Goal: Book appointment/travel/reservation

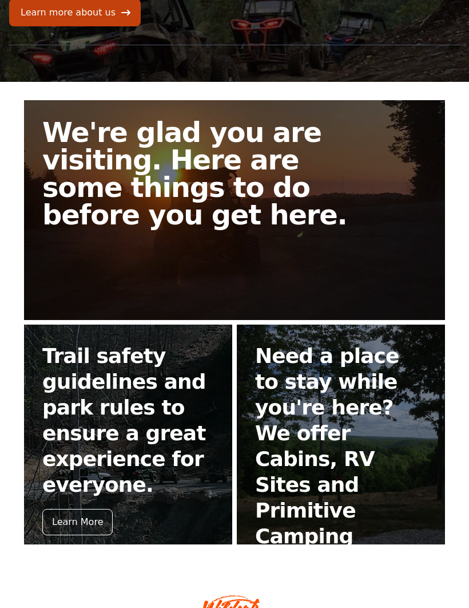
scroll to position [168, 0]
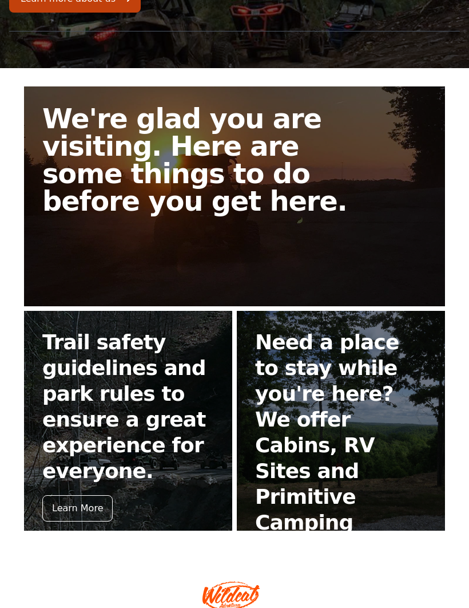
click at [282, 546] on div "Book Now" at bounding box center [287, 559] width 65 height 26
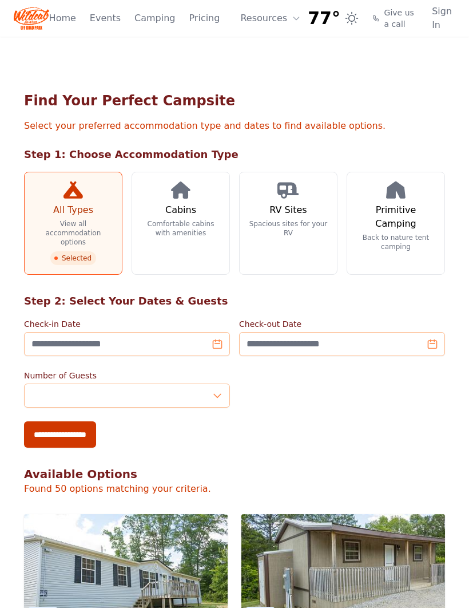
click at [179, 214] on h3 "Cabins" at bounding box center [180, 210] width 31 height 14
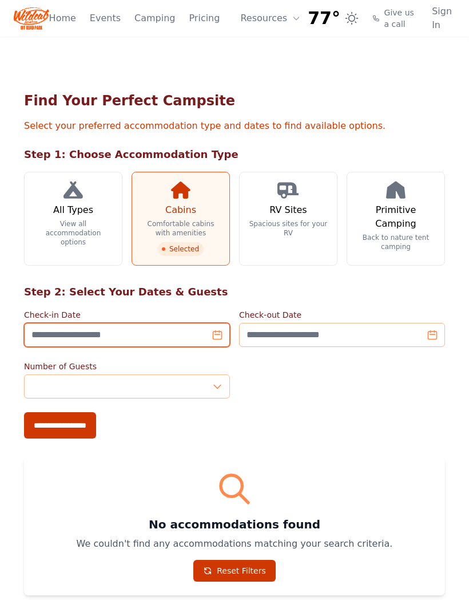
click at [212, 338] on input "Check-in Date" at bounding box center [127, 335] width 206 height 24
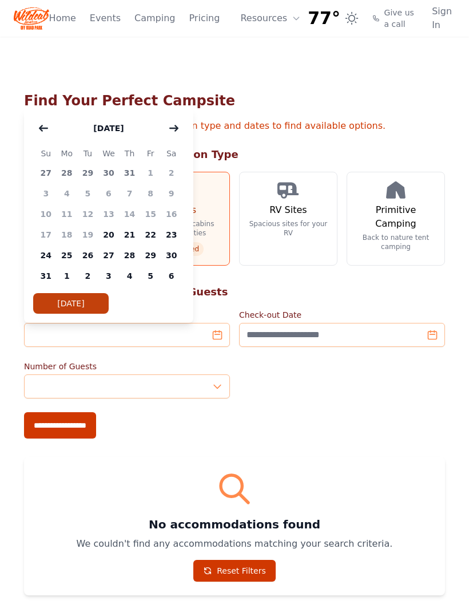
click at [173, 125] on icon "button" at bounding box center [173, 128] width 9 height 9
click at [153, 209] on span "19" at bounding box center [150, 214] width 21 height 21
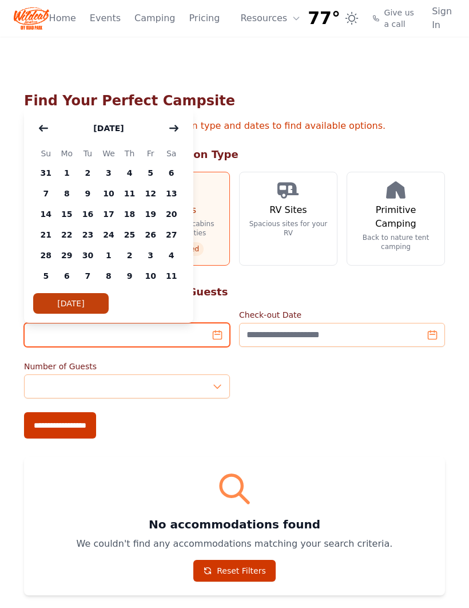
type input "**********"
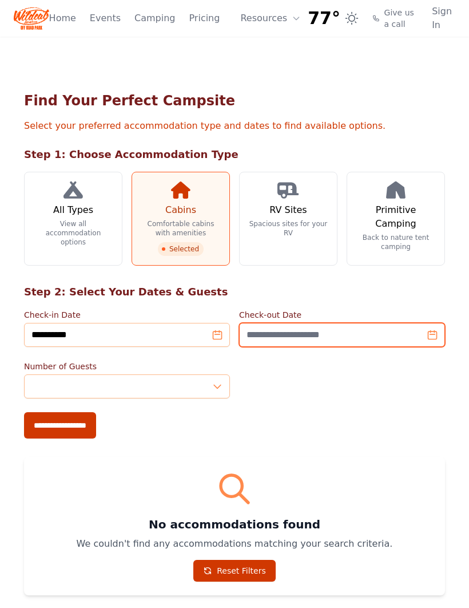
click at [432, 331] on input "Check-out Date" at bounding box center [342, 335] width 206 height 24
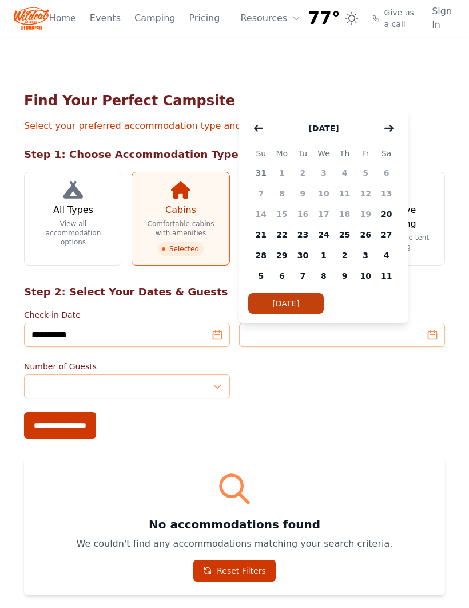
click at [383, 215] on span "20" at bounding box center [386, 214] width 21 height 21
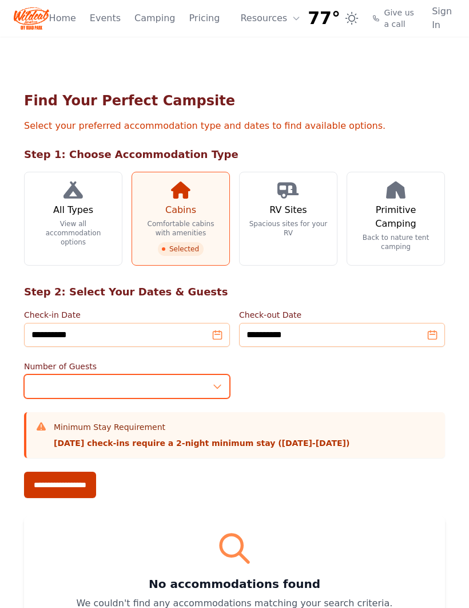
click at [215, 388] on input "*" at bounding box center [127, 386] width 206 height 24
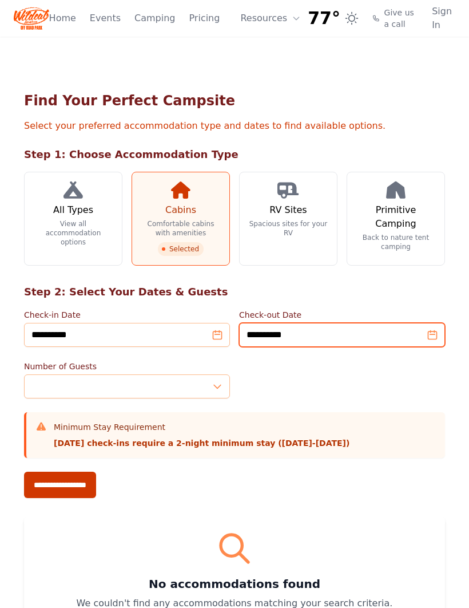
click at [431, 331] on input "**********" at bounding box center [342, 335] width 206 height 24
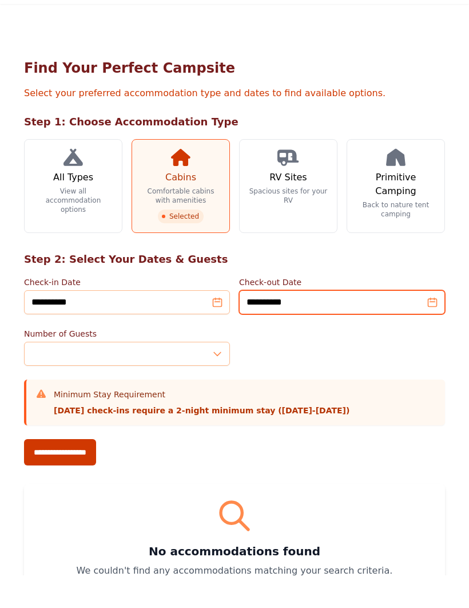
click at [433, 323] on input "**********" at bounding box center [342, 335] width 206 height 24
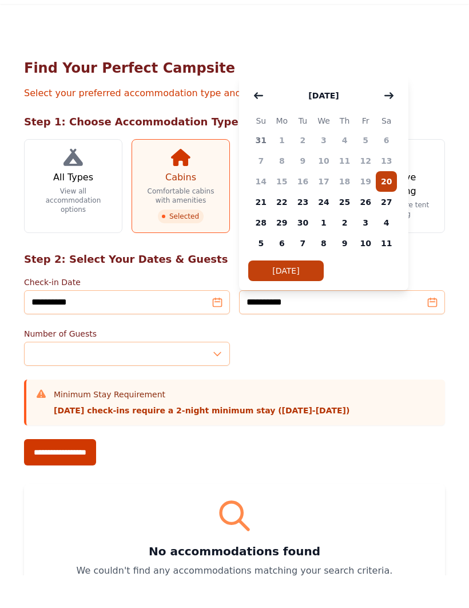
click at [260, 224] on span "21" at bounding box center [261, 234] width 21 height 21
type input "**********"
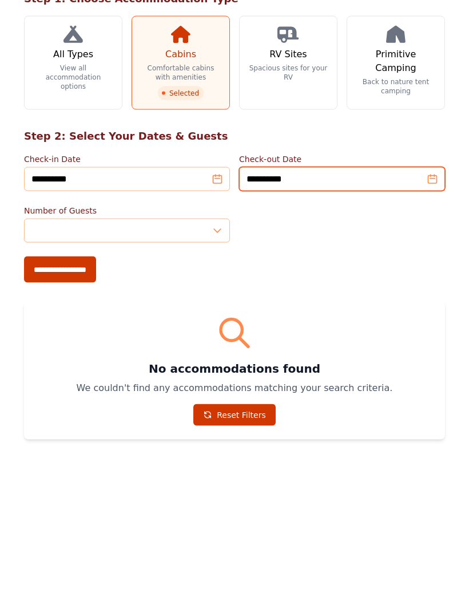
scroll to position [4, 0]
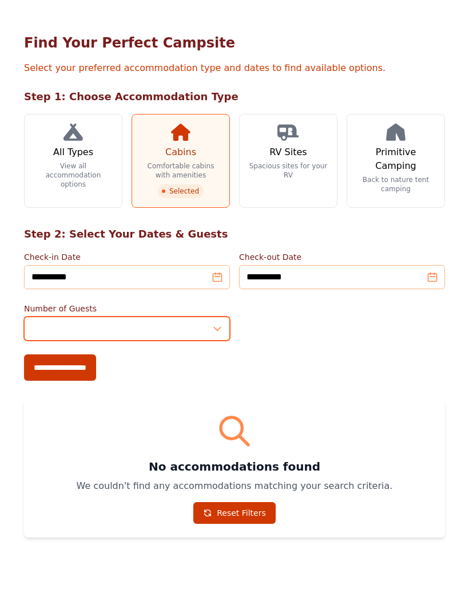
click at [213, 370] on input "*" at bounding box center [127, 382] width 206 height 24
click at [215, 370] on input "*" at bounding box center [127, 382] width 206 height 24
type input "**"
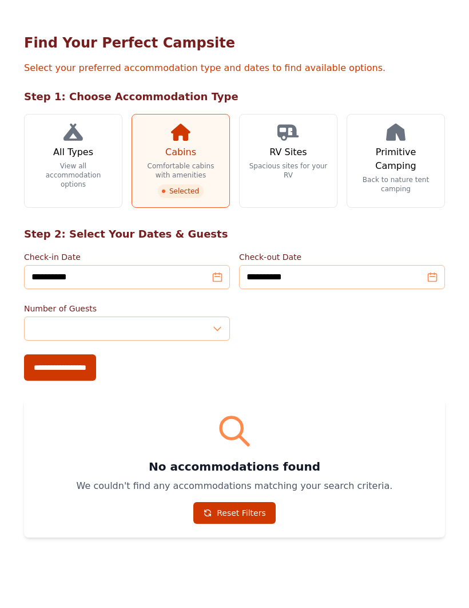
click at [54, 408] on input "**********" at bounding box center [60, 421] width 72 height 26
type input "**********"
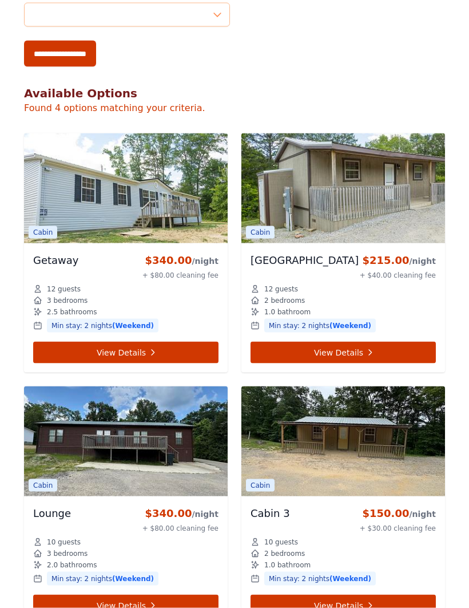
scroll to position [467, 0]
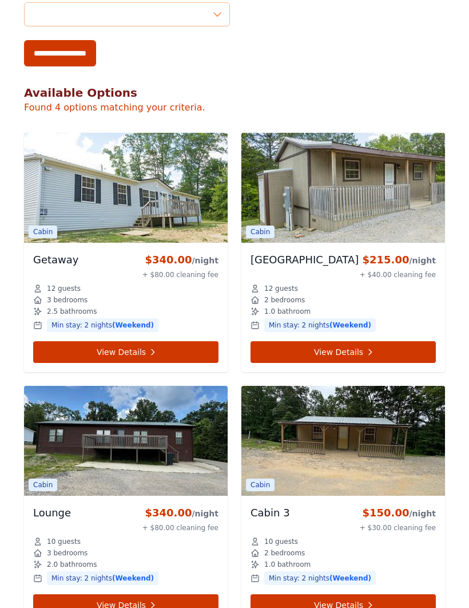
click at [95, 446] on img at bounding box center [126, 441] width 204 height 110
click at [112, 450] on img at bounding box center [126, 441] width 204 height 110
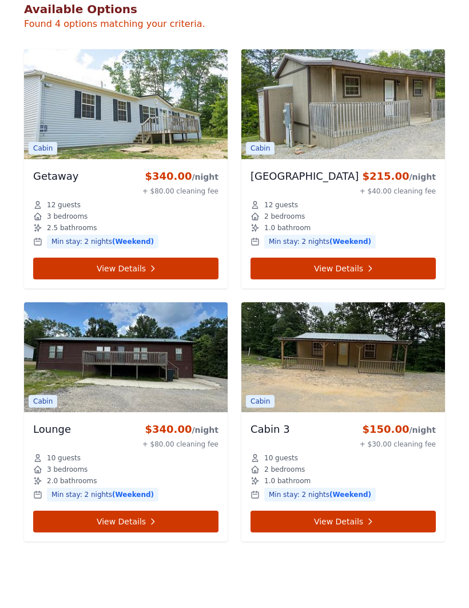
scroll to position [561, 0]
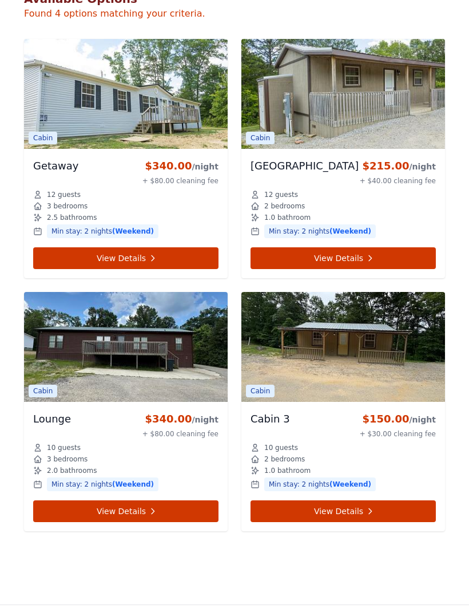
click at [88, 517] on link "View Details" at bounding box center [125, 511] width 185 height 22
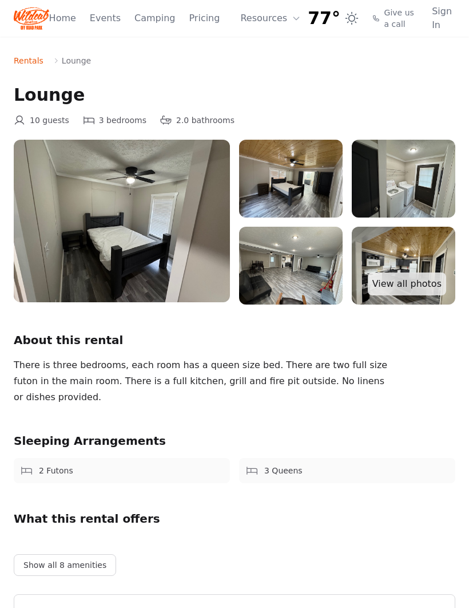
click at [145, 242] on img at bounding box center [122, 221] width 216 height 163
click at [410, 293] on link "View all photos" at bounding box center [407, 283] width 78 height 23
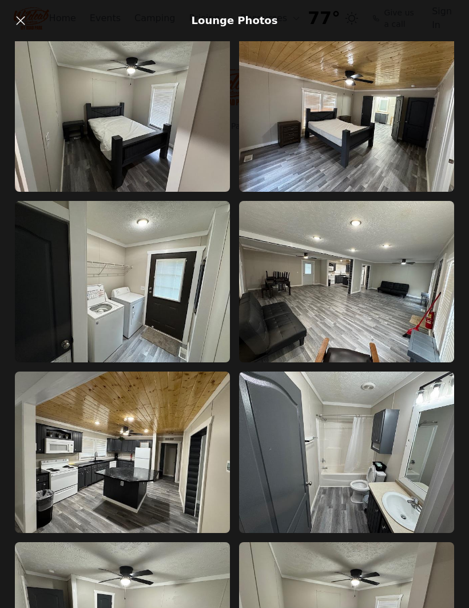
scroll to position [30, 0]
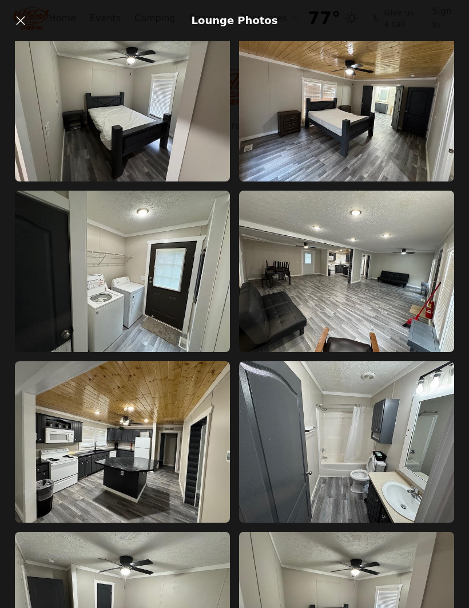
click at [117, 106] on img at bounding box center [122, 100] width 215 height 161
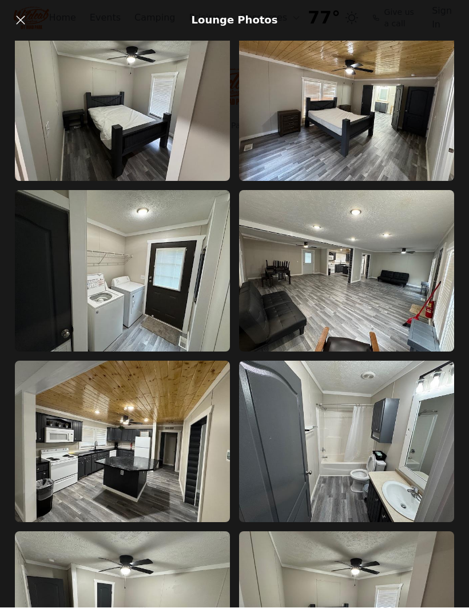
click at [315, 289] on img at bounding box center [346, 271] width 215 height 161
click at [332, 300] on img at bounding box center [346, 271] width 215 height 161
click at [345, 287] on img at bounding box center [346, 271] width 215 height 161
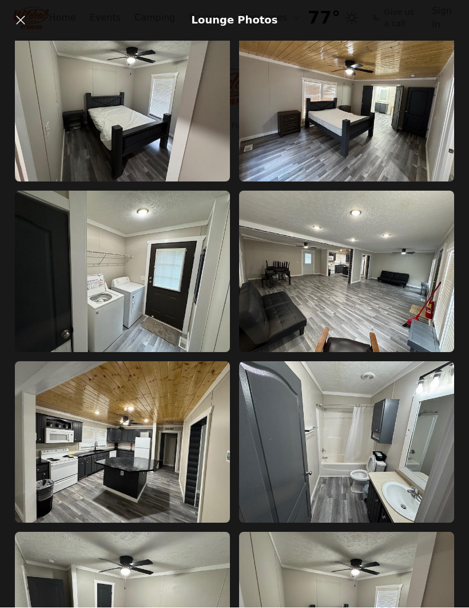
scroll to position [30, 0]
click at [22, 19] on icon at bounding box center [20, 20] width 9 height 9
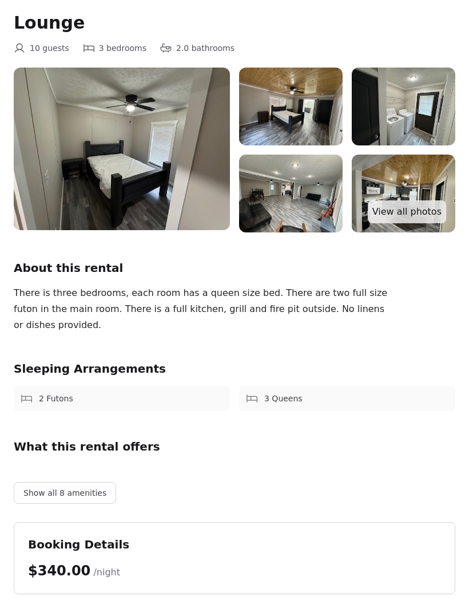
scroll to position [74, 0]
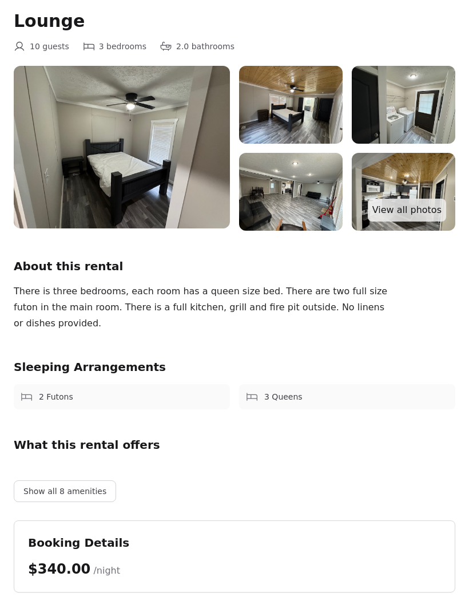
click at [46, 493] on button "Show all 8 amenities" at bounding box center [65, 491] width 102 height 22
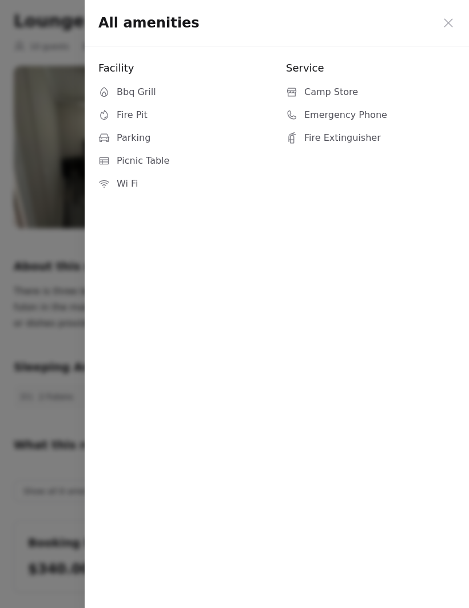
click at [443, 21] on icon at bounding box center [449, 23] width 14 height 14
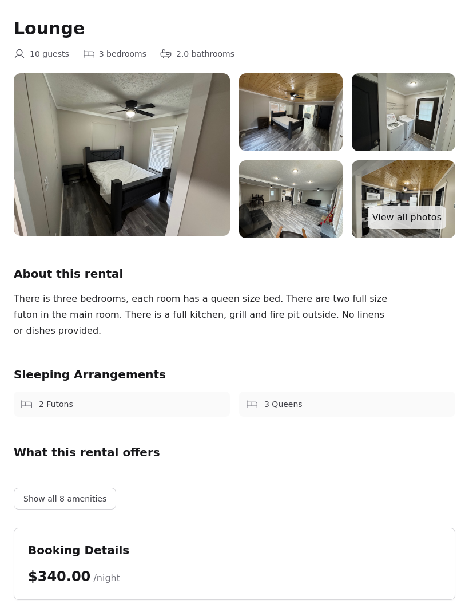
scroll to position [0, 0]
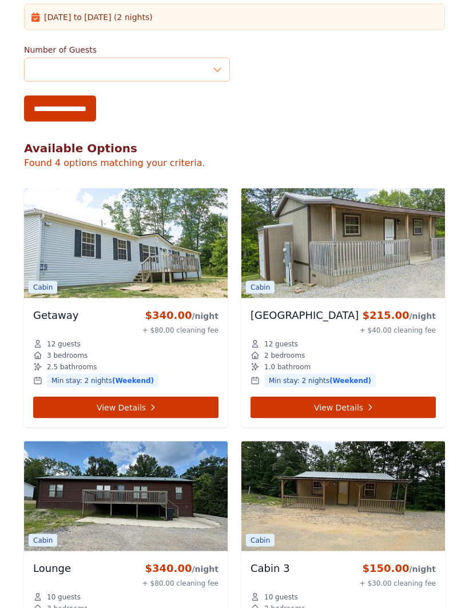
scroll to position [409, 0]
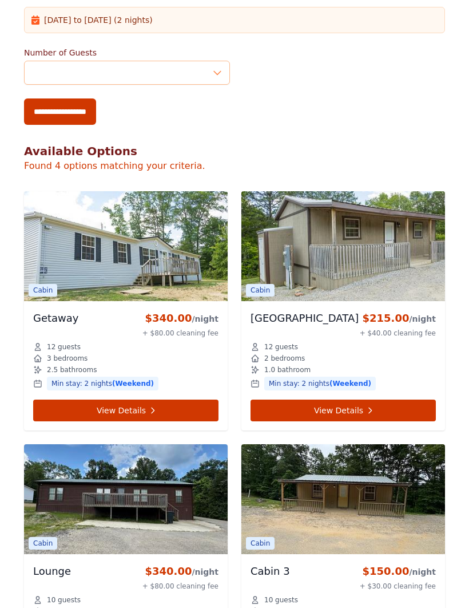
click at [88, 268] on img at bounding box center [126, 246] width 204 height 110
click at [70, 411] on link "View Details" at bounding box center [125, 410] width 185 height 22
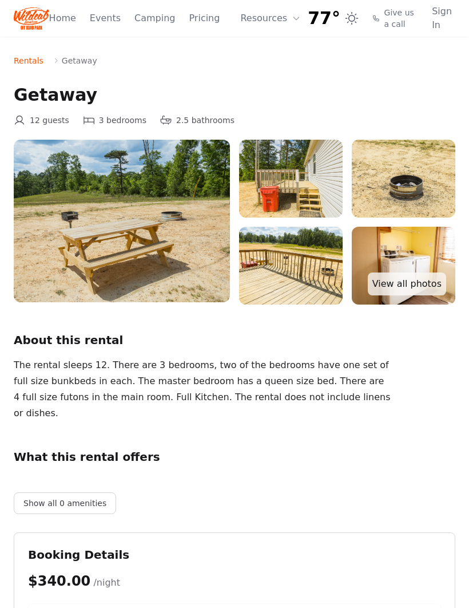
click at [394, 290] on link "View all photos" at bounding box center [407, 283] width 78 height 23
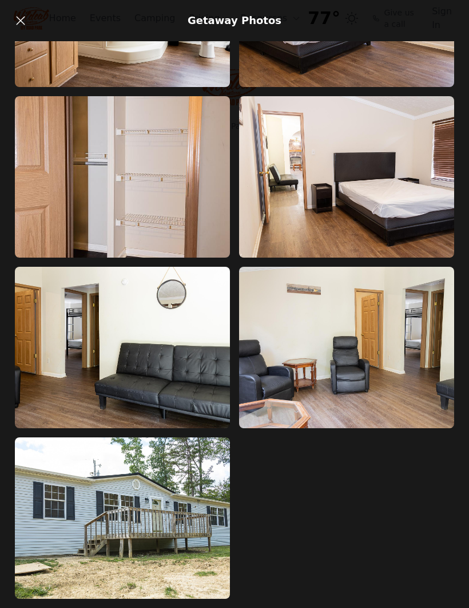
scroll to position [2171, 0]
click at [21, 31] on link at bounding box center [20, 20] width 23 height 23
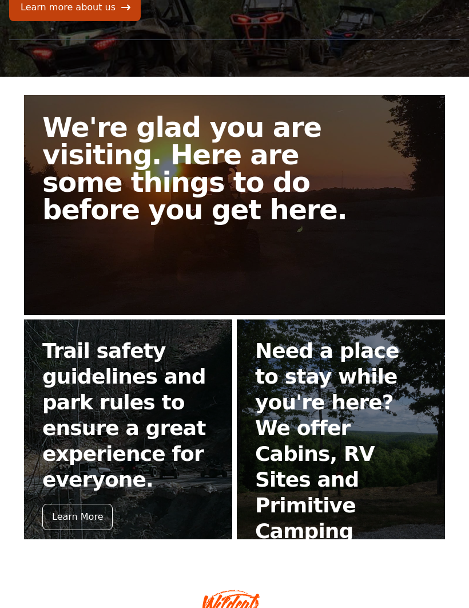
scroll to position [168, 0]
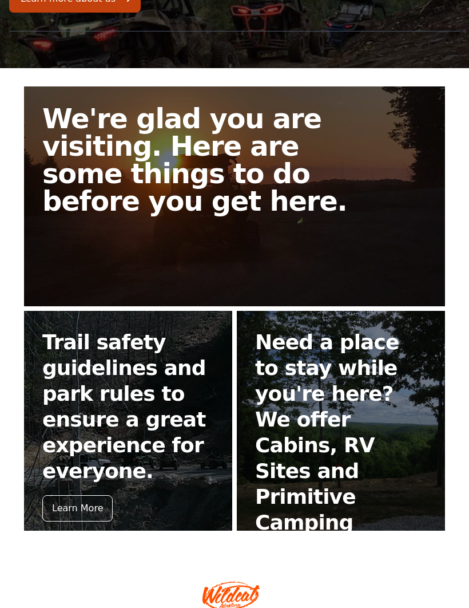
click at [73, 495] on div "Learn More" at bounding box center [77, 508] width 70 height 26
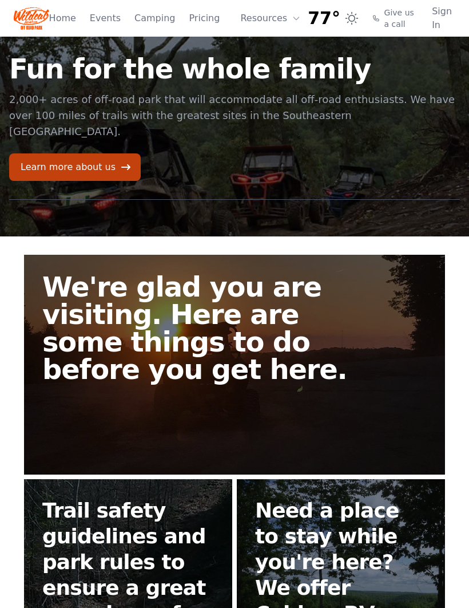
click at [71, 156] on link "Learn more about us" at bounding box center [75, 166] width 132 height 27
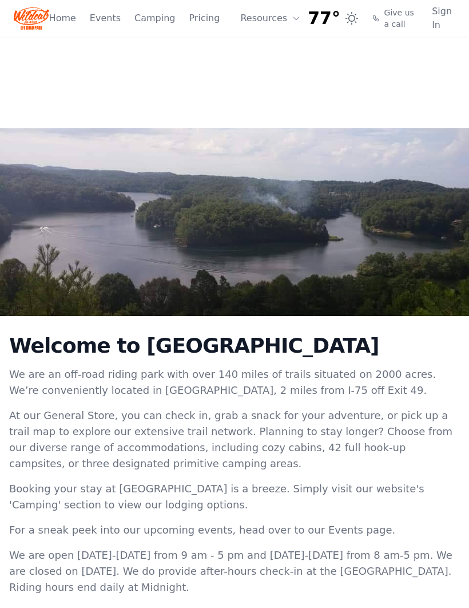
click at [202, 22] on link "Pricing" at bounding box center [204, 18] width 31 height 14
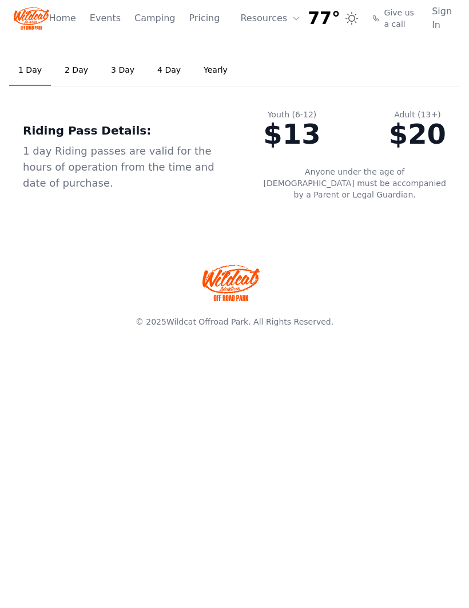
click at [73, 69] on link "2 Day" at bounding box center [77, 70] width 42 height 31
click at [65, 14] on link "Home" at bounding box center [62, 18] width 27 height 14
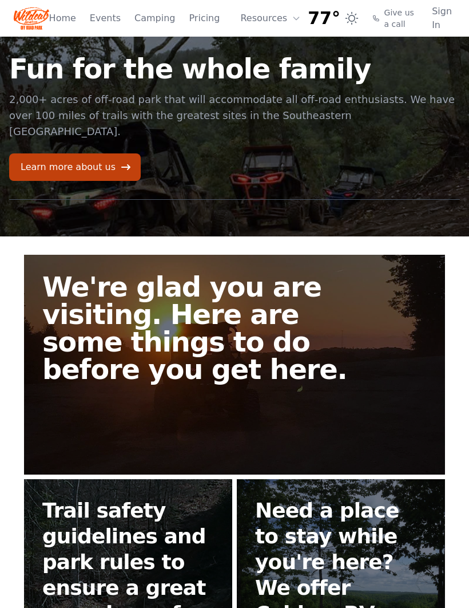
click at [106, 19] on link "Events" at bounding box center [105, 18] width 31 height 14
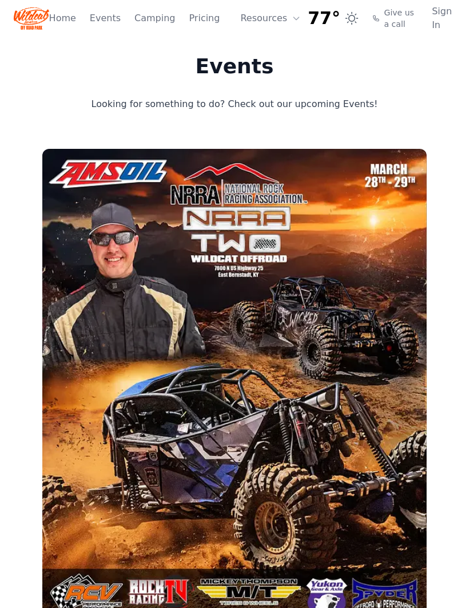
click at [257, 21] on button "Resources" at bounding box center [270, 18] width 74 height 23
